Goal: Navigation & Orientation: Find specific page/section

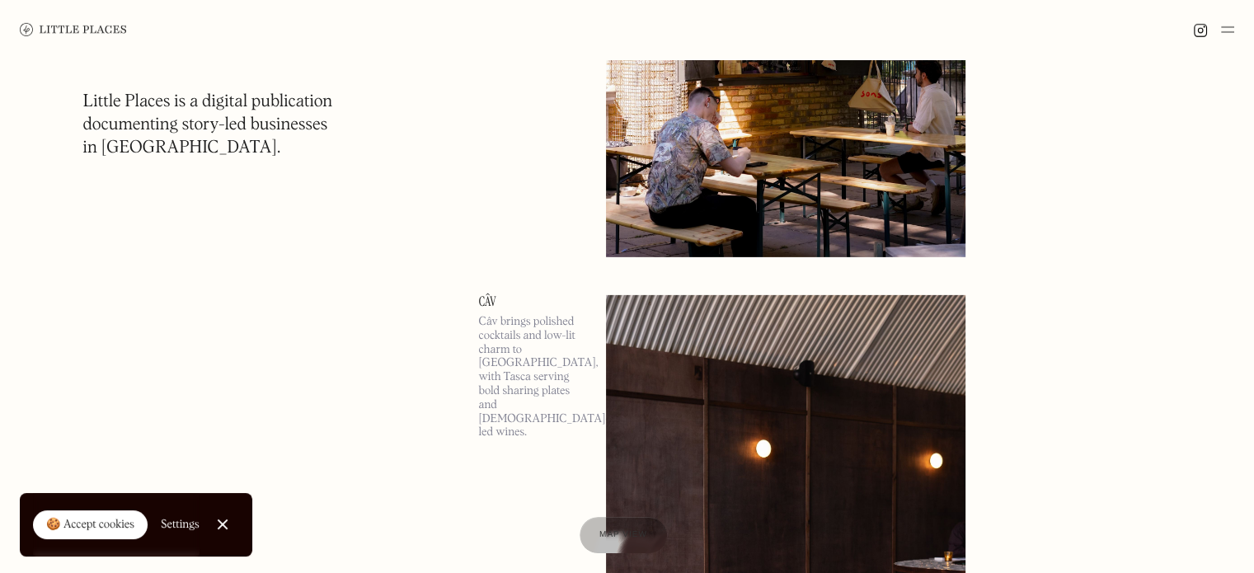
scroll to position [11708, 0]
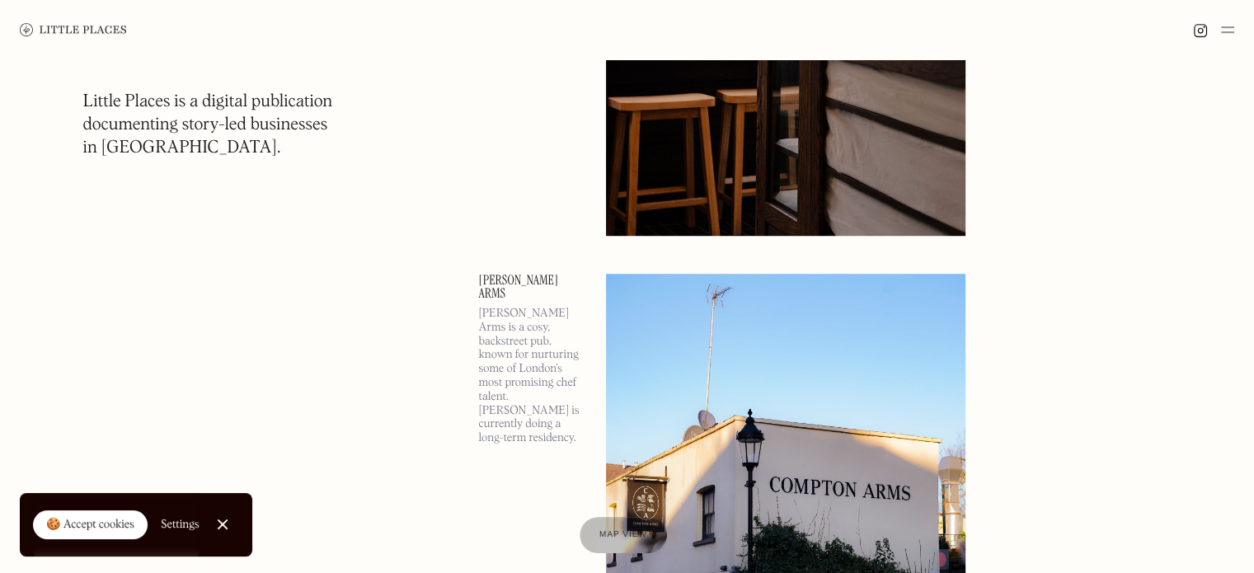
scroll to position [19954, 0]
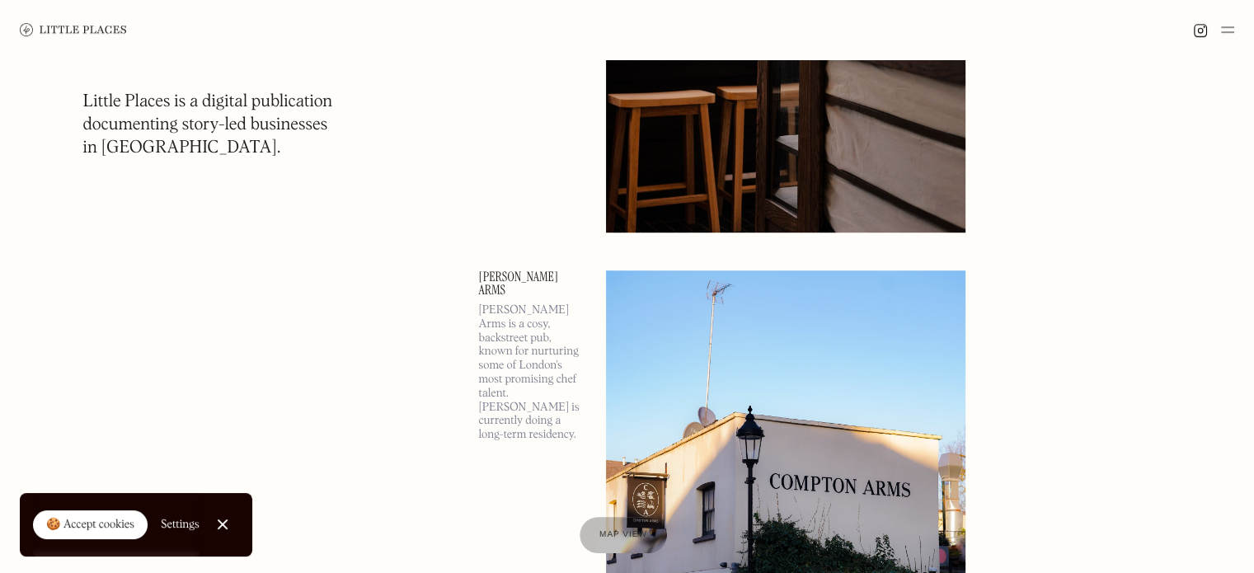
click at [1065, 284] on link at bounding box center [862, 499] width 513 height 458
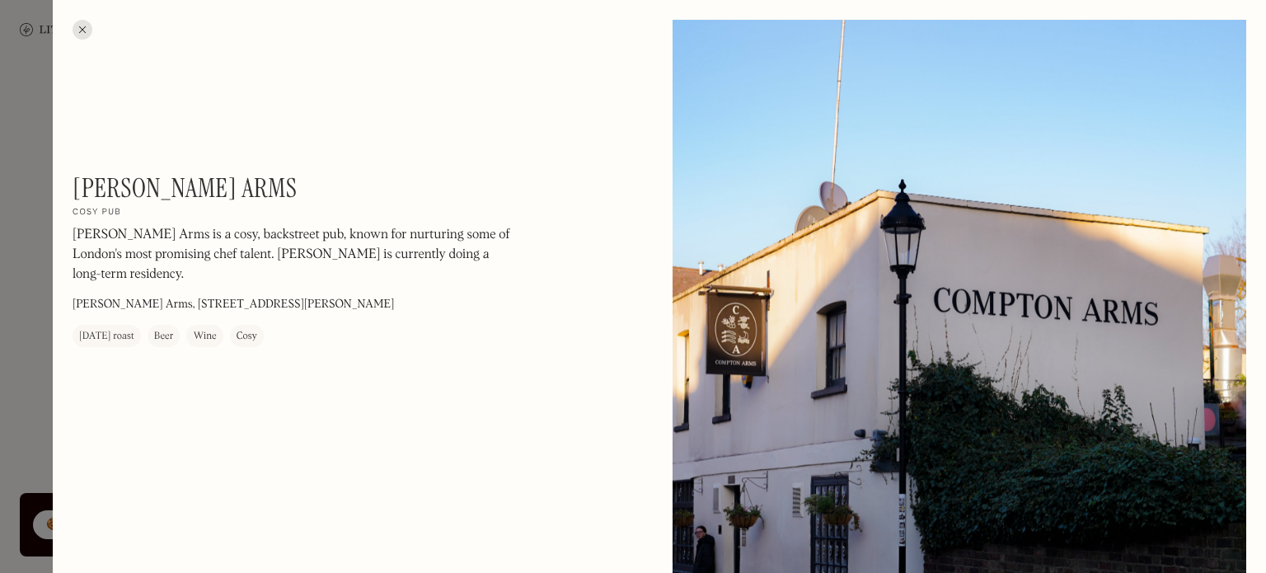
click at [82, 21] on div at bounding box center [83, 30] width 20 height 20
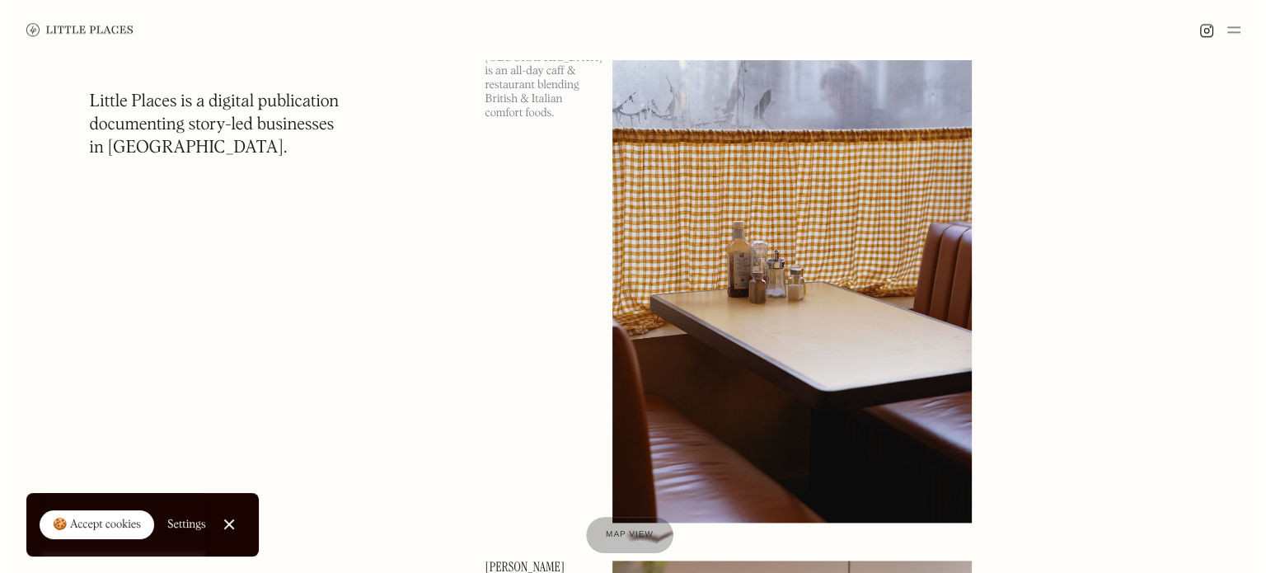
scroll to position [20696, 0]
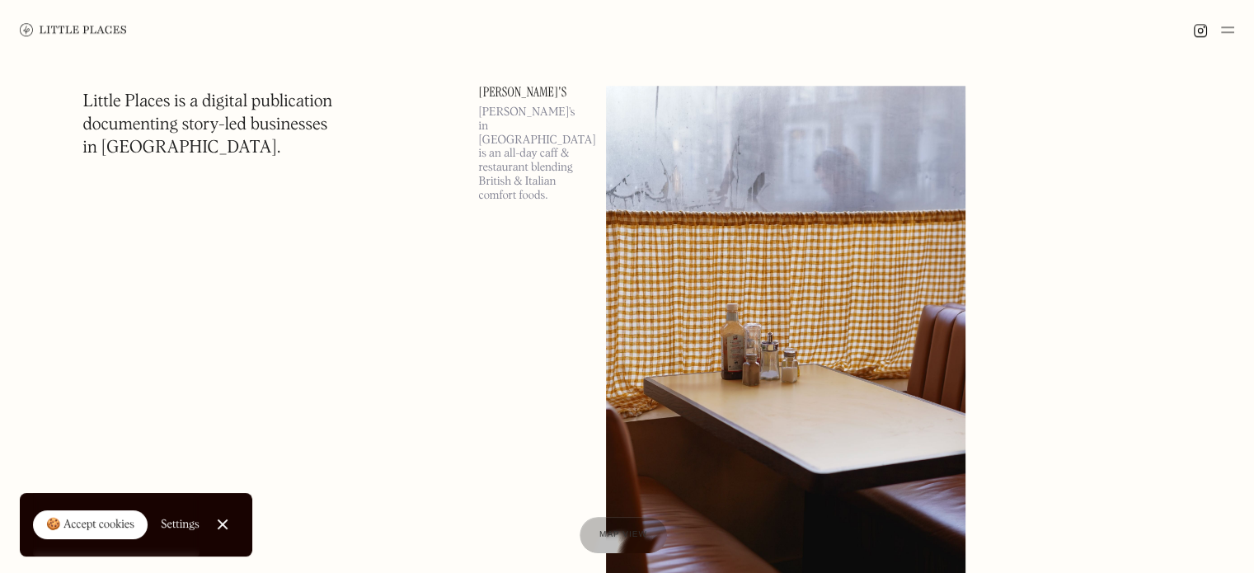
click at [714, 312] on img at bounding box center [786, 345] width 360 height 519
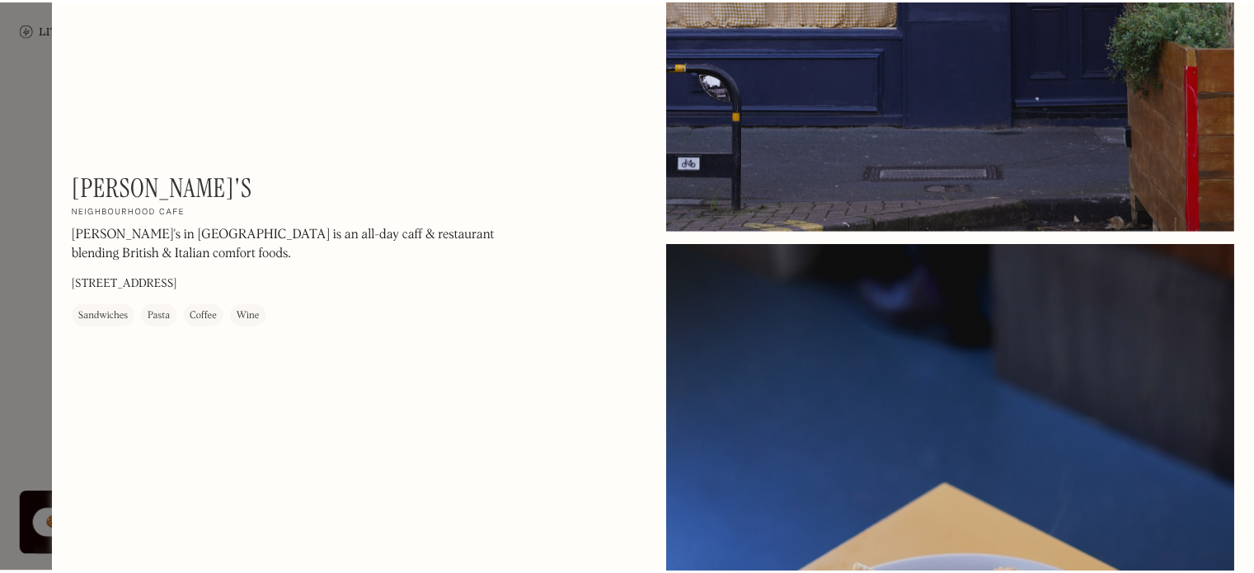
scroll to position [1732, 0]
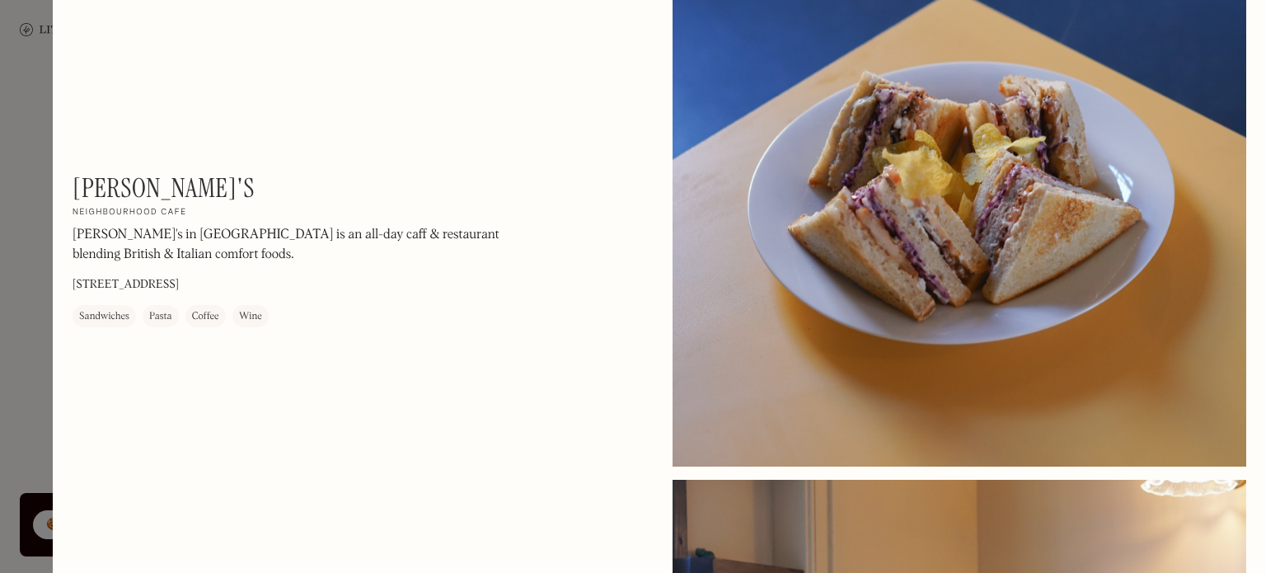
click at [25, 303] on div at bounding box center [633, 286] width 1266 height 573
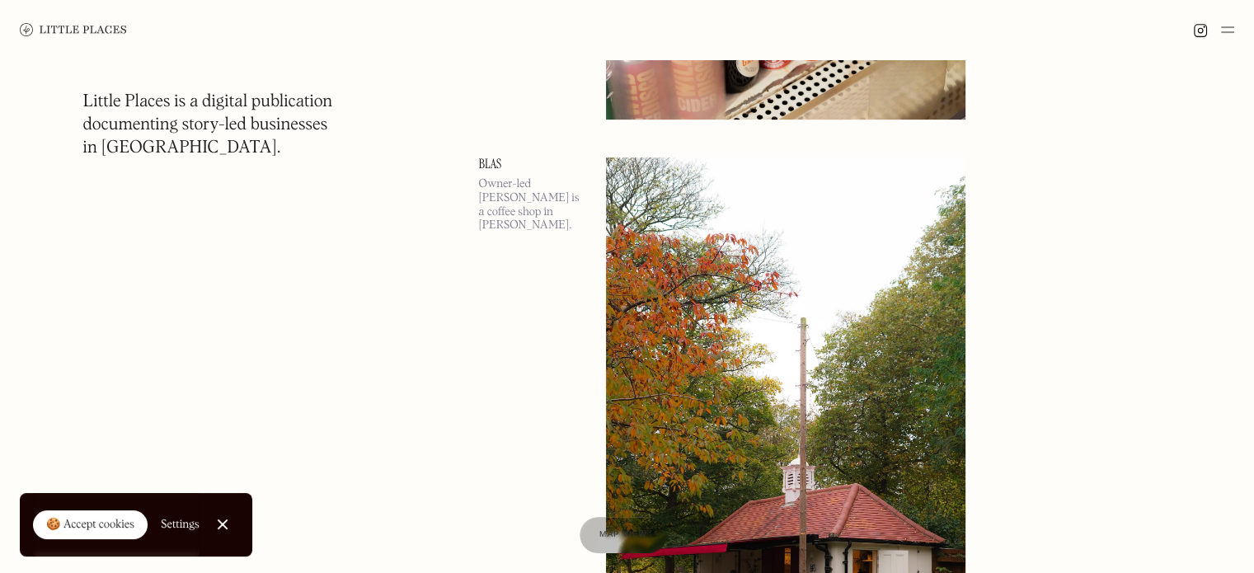
scroll to position [25726, 0]
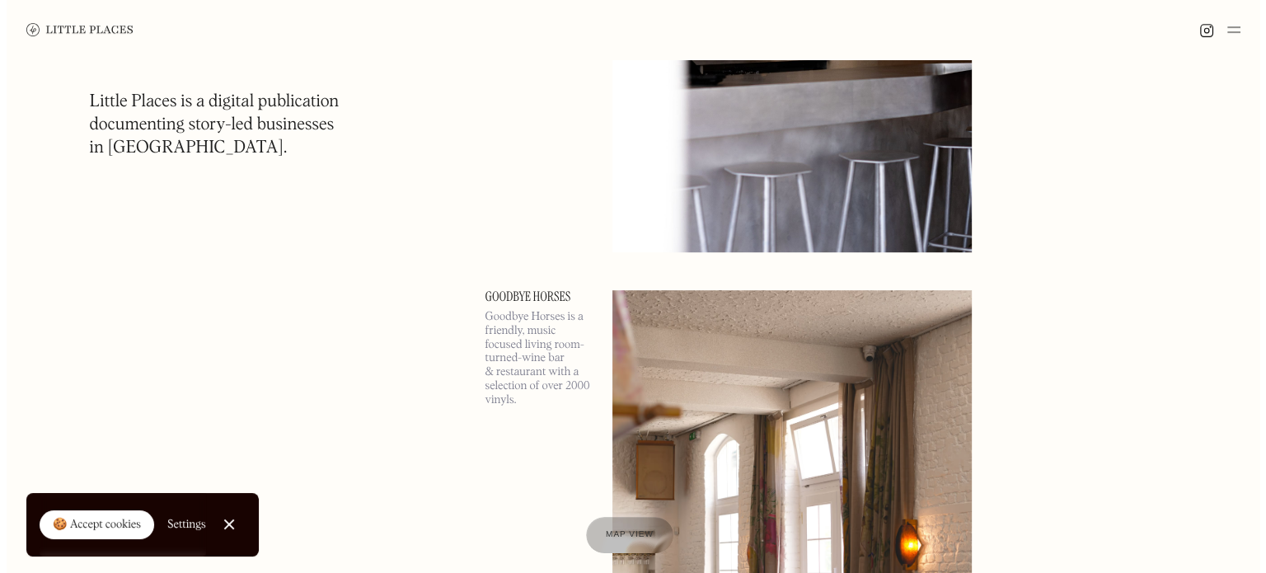
scroll to position [32404, 0]
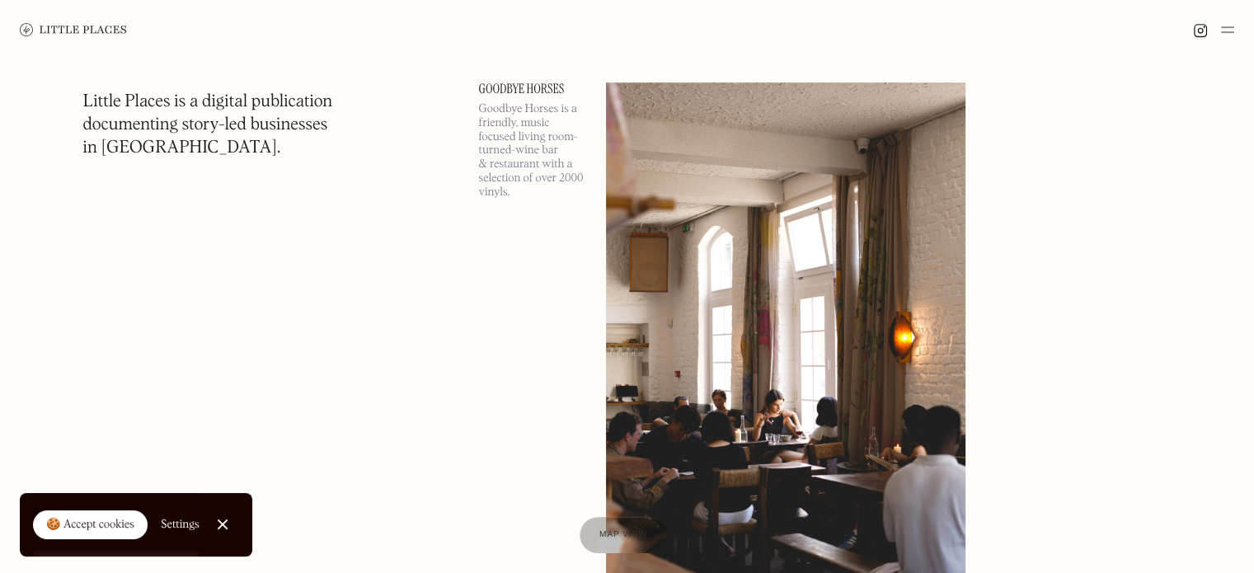
click at [1023, 509] on link at bounding box center [862, 311] width 513 height 458
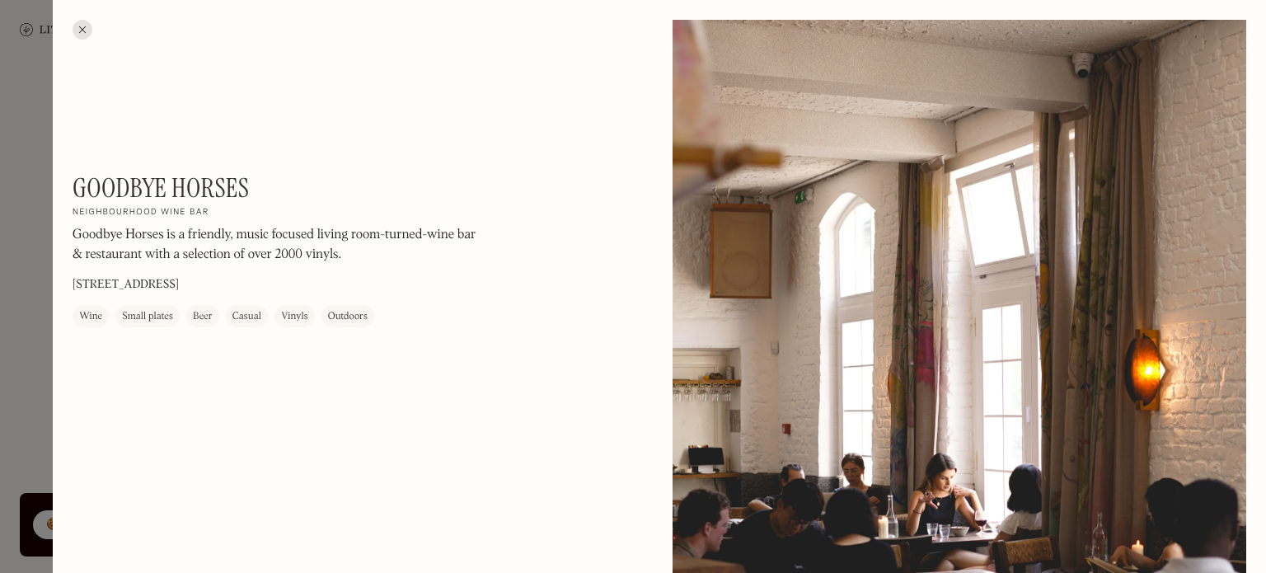
click at [78, 35] on div at bounding box center [83, 30] width 20 height 20
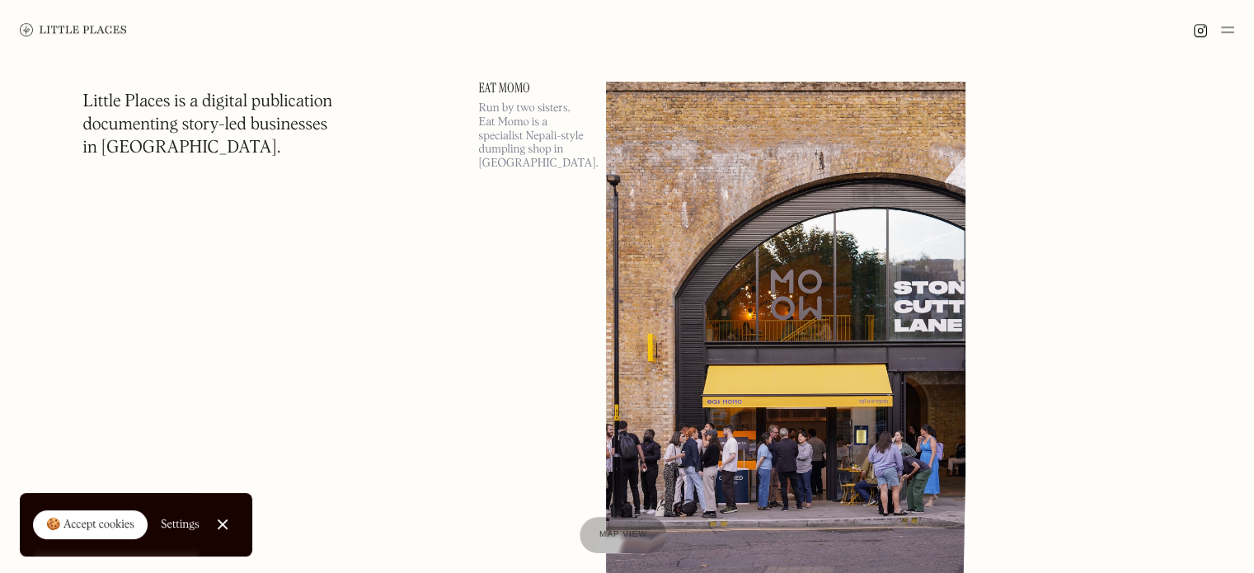
scroll to position [33147, 0]
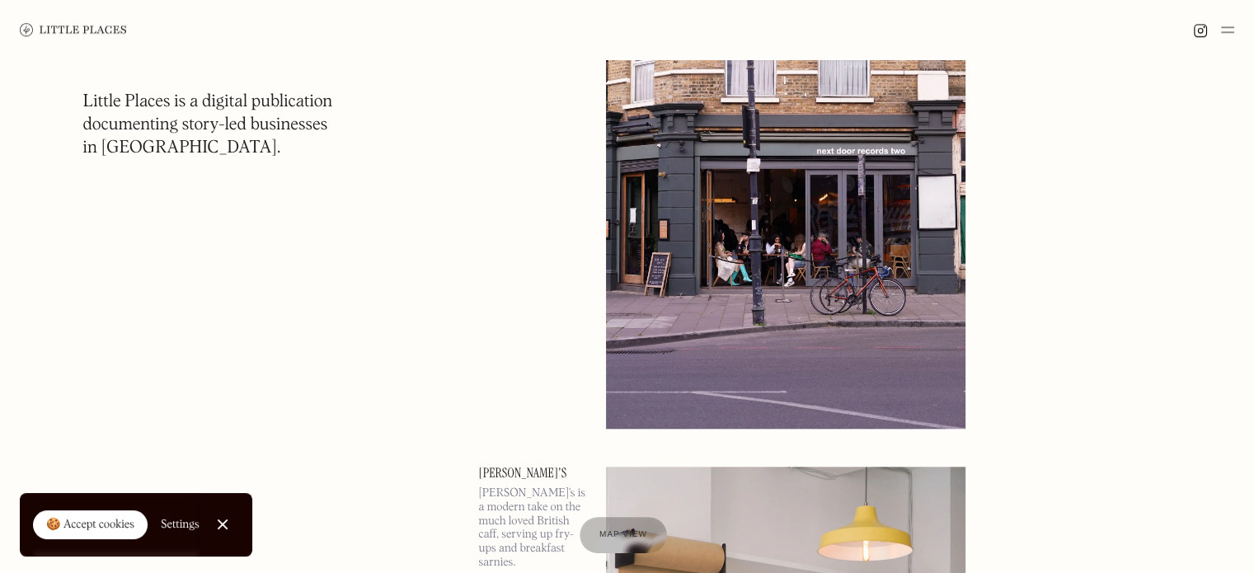
scroll to position [39578, 0]
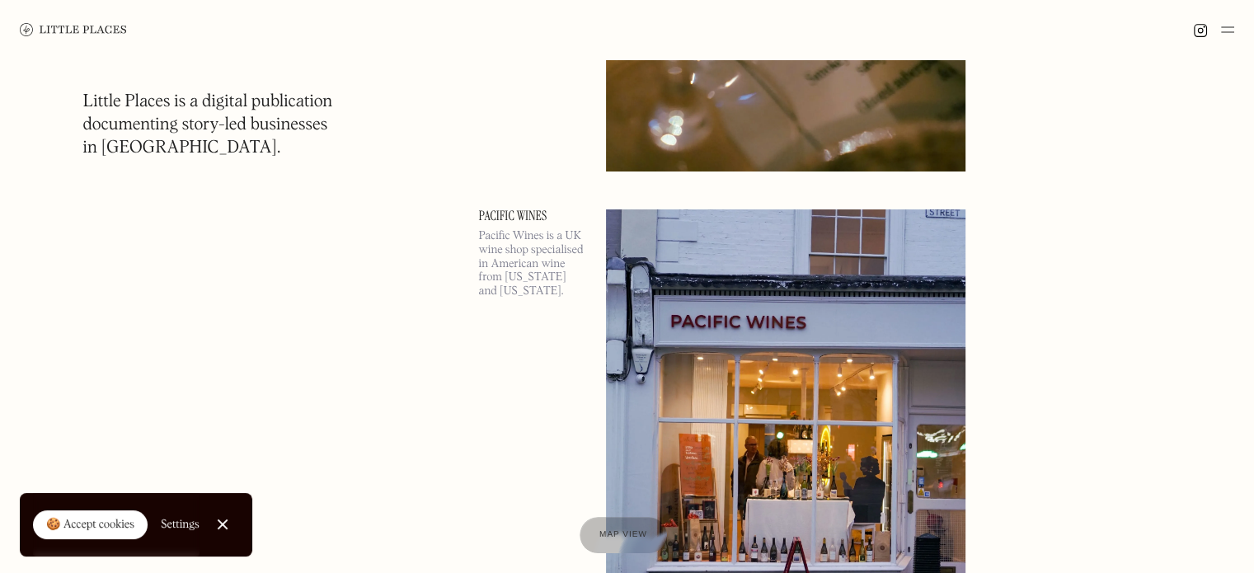
scroll to position [50265, 0]
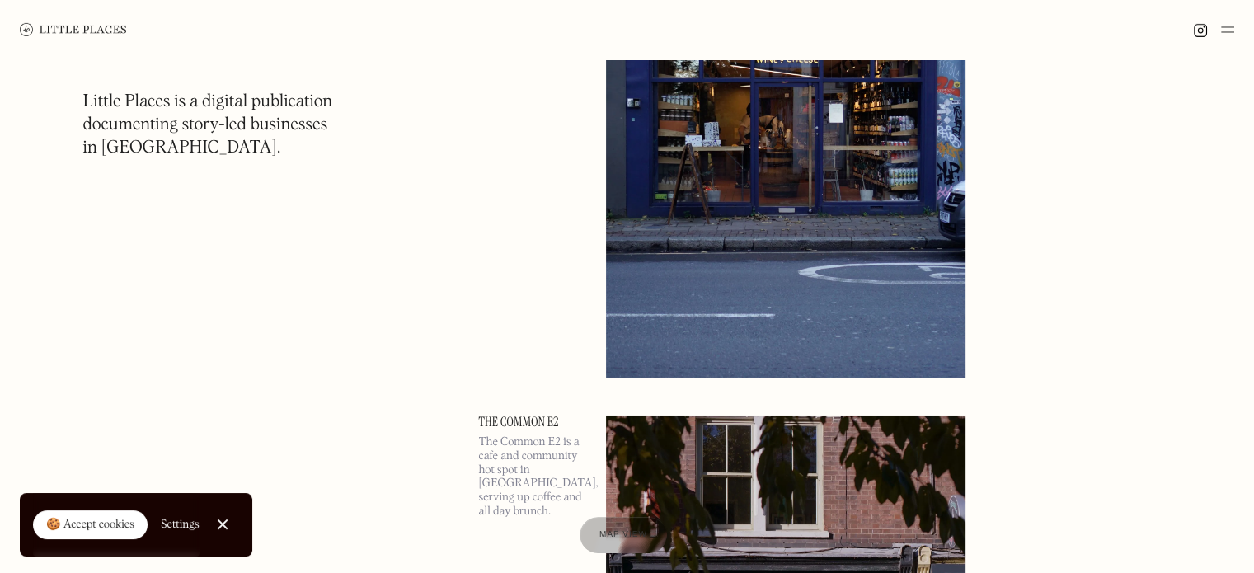
scroll to position [62386, 0]
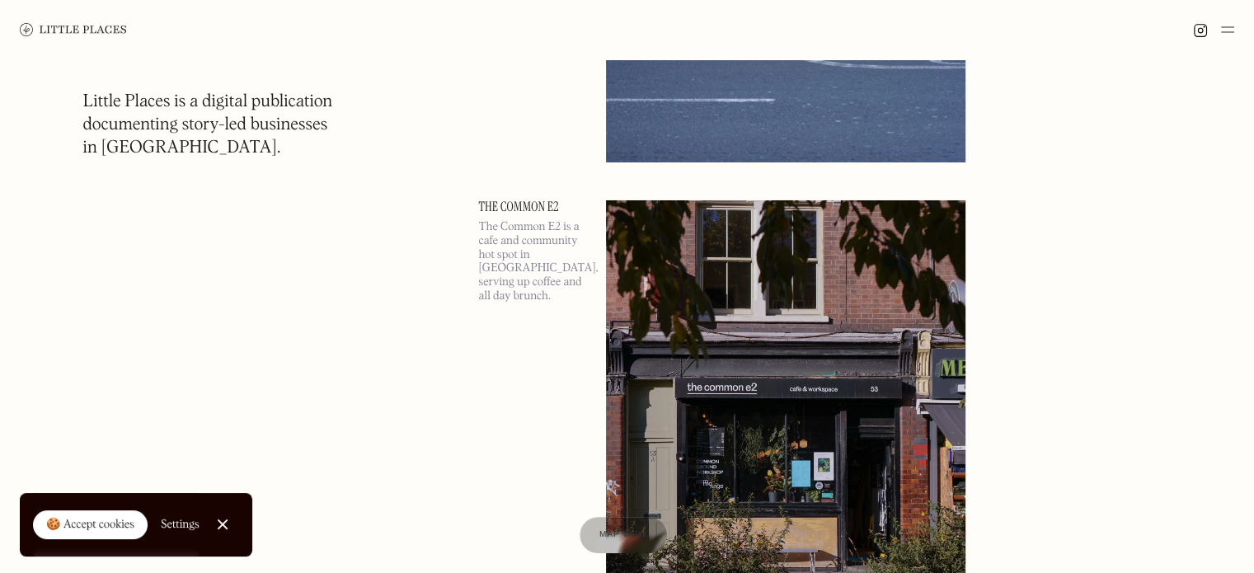
click at [1230, 31] on img at bounding box center [1227, 30] width 13 height 20
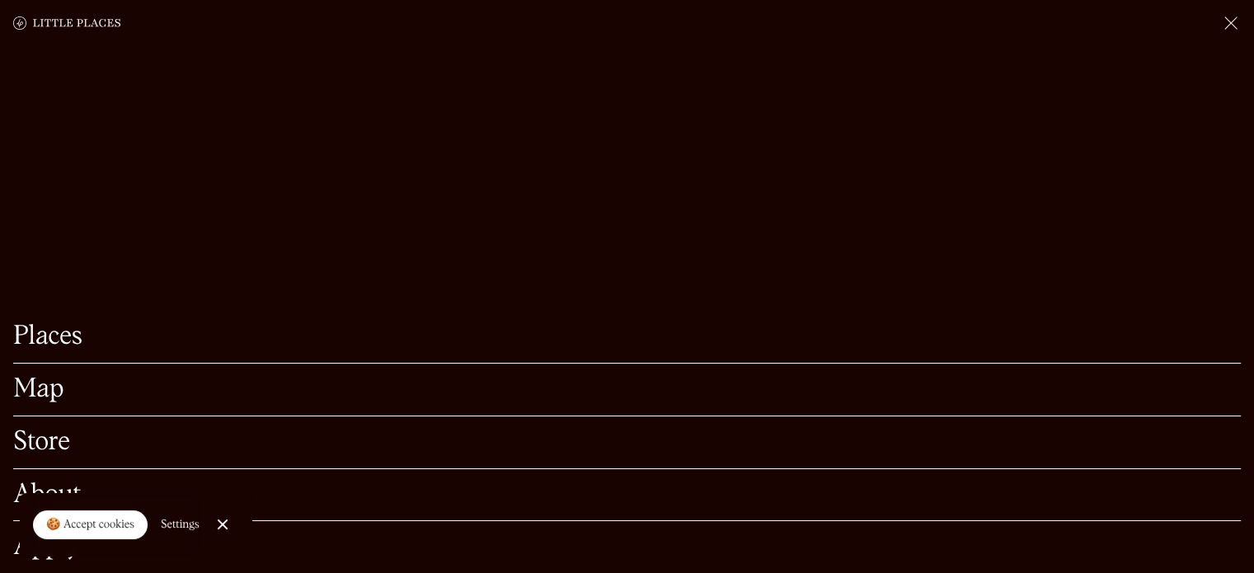
click at [223, 527] on link "Close Cookie Popup" at bounding box center [222, 524] width 33 height 33
click at [138, 482] on link "About" at bounding box center [627, 495] width 1228 height 26
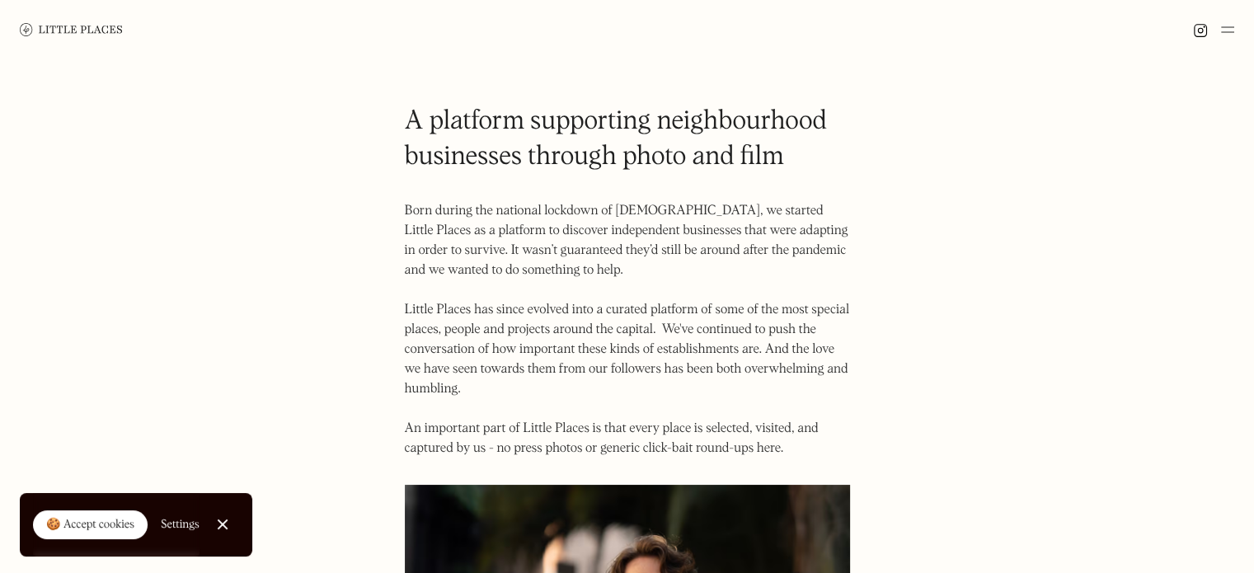
click at [1230, 31] on img at bounding box center [1227, 30] width 13 height 20
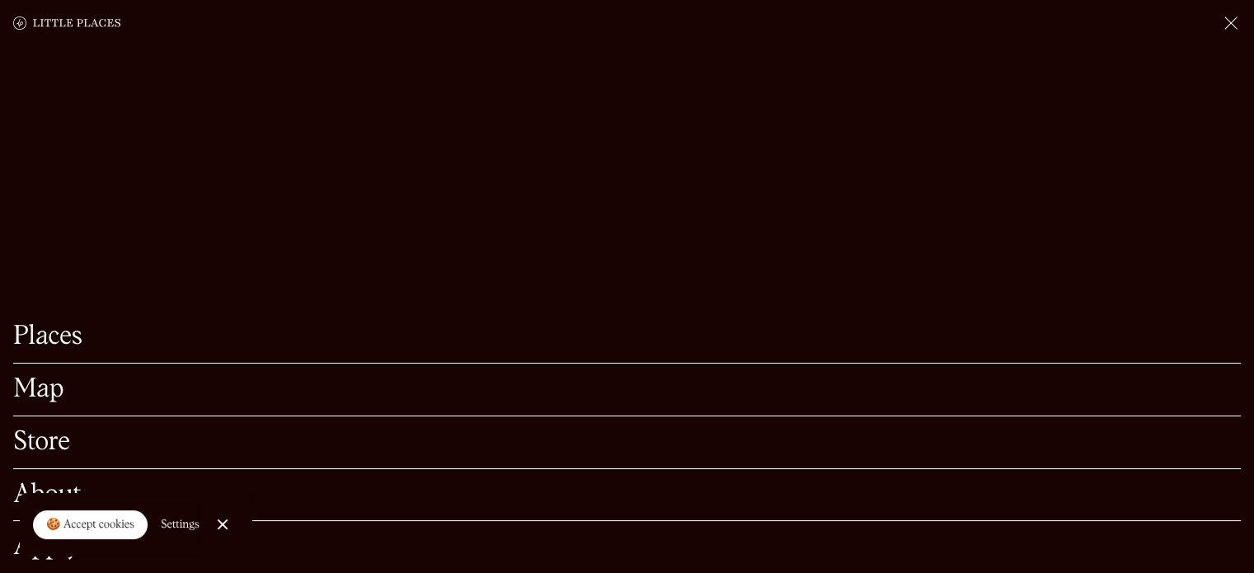
click at [79, 324] on link "Places" at bounding box center [627, 337] width 1228 height 26
